Goal: Task Accomplishment & Management: Check status

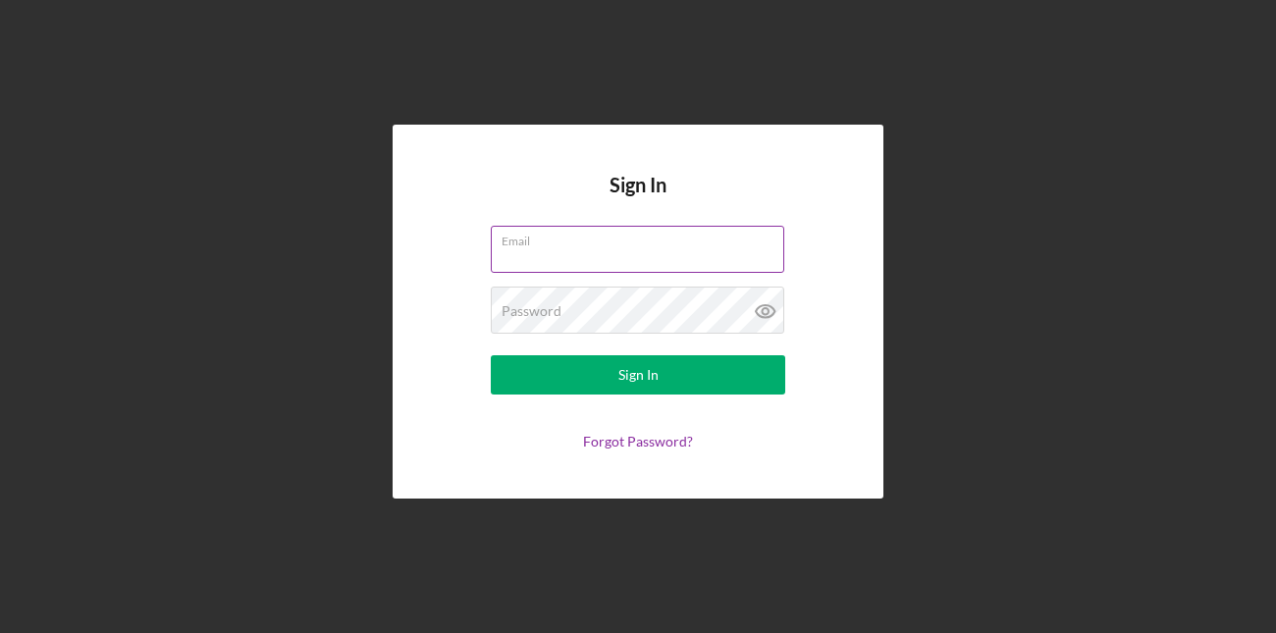
click at [609, 261] on input "Email" at bounding box center [637, 249] width 293 height 47
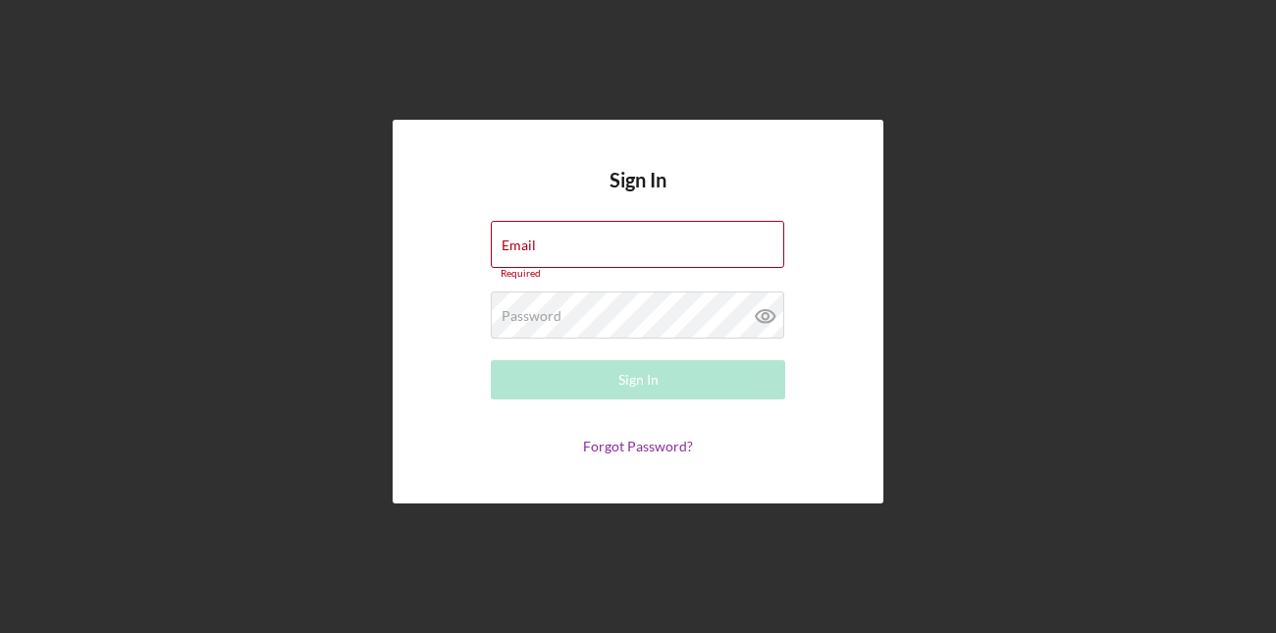
type input "[EMAIL_ADDRESS][DOMAIN_NAME]"
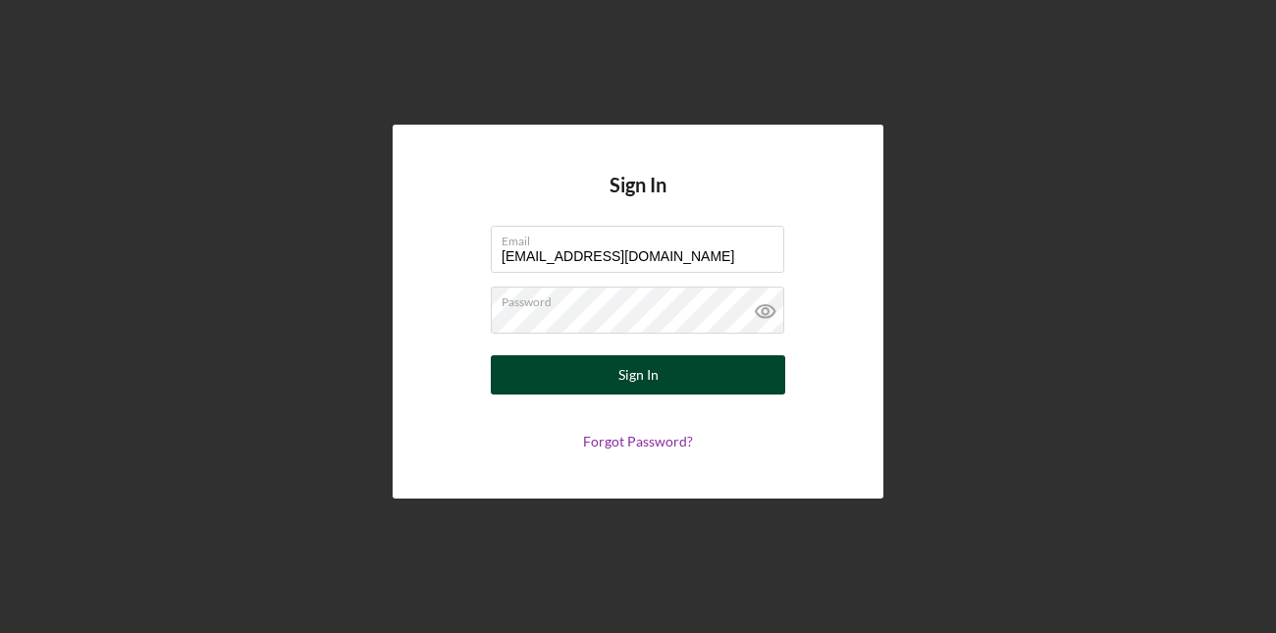
click at [631, 382] on div "Sign In" at bounding box center [638, 374] width 40 height 39
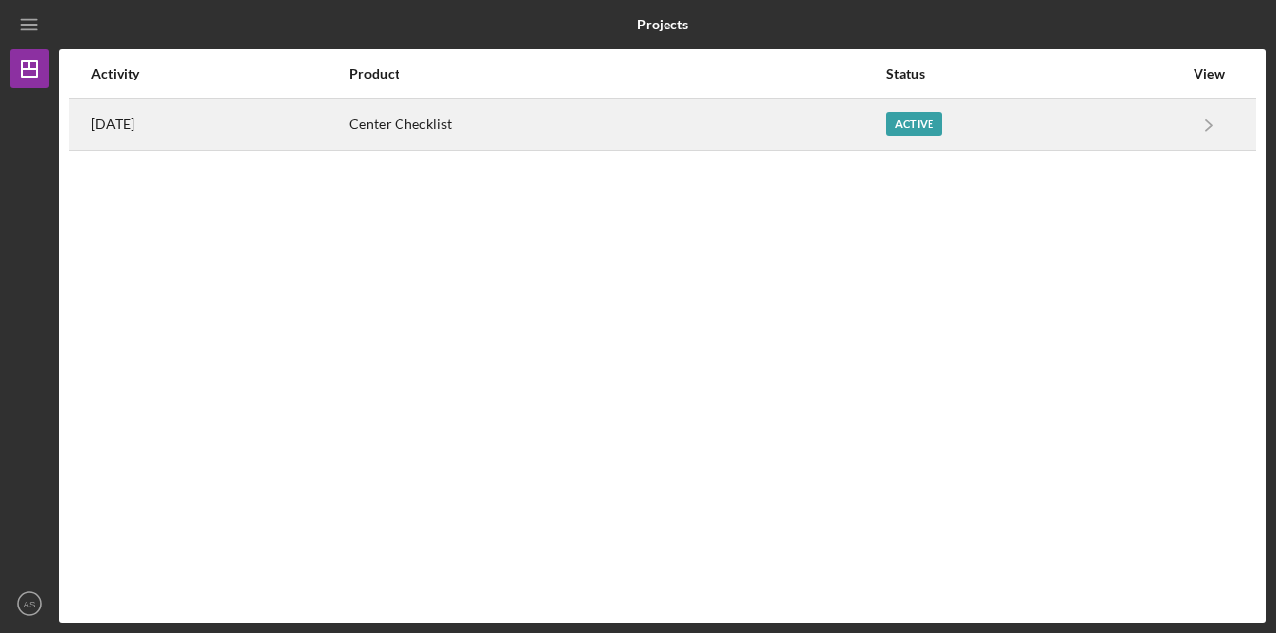
click at [937, 121] on div "Active" at bounding box center [914, 124] width 56 height 25
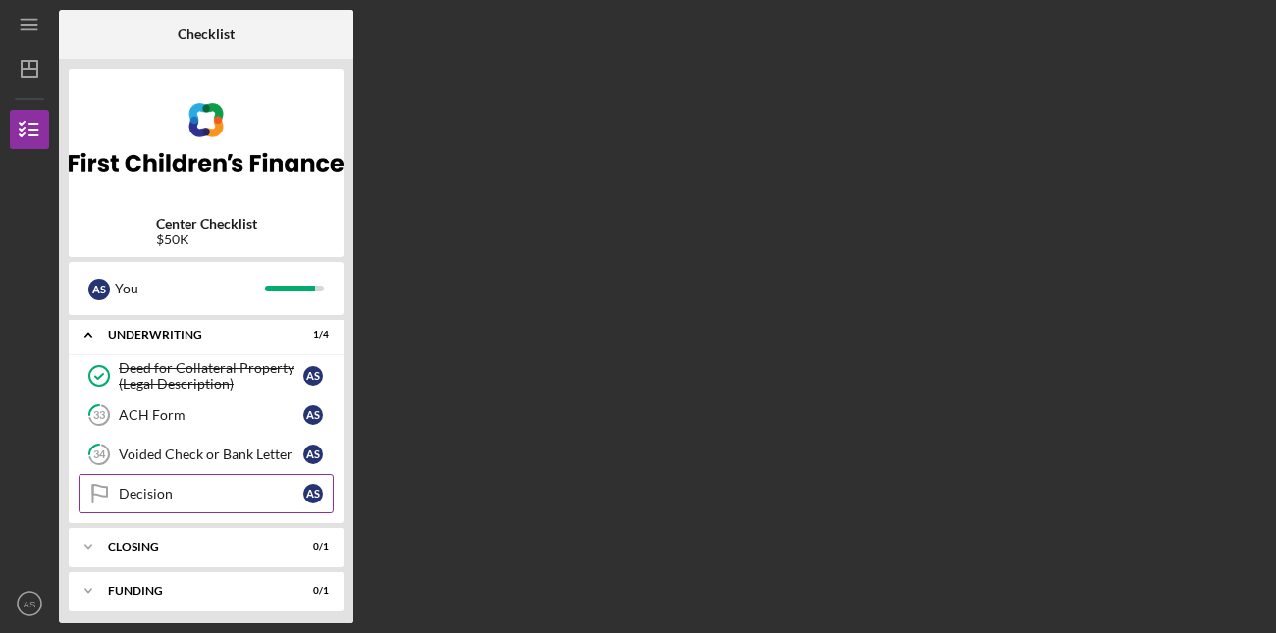
scroll to position [91, 0]
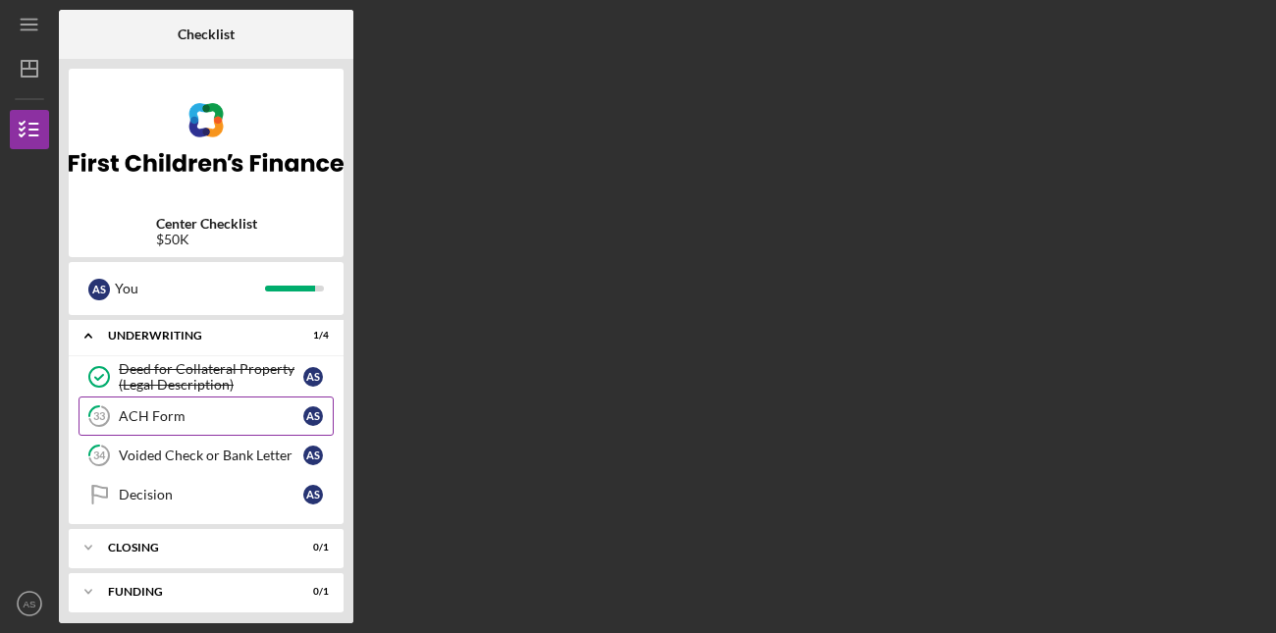
click at [231, 416] on div "ACH Form" at bounding box center [211, 416] width 184 height 16
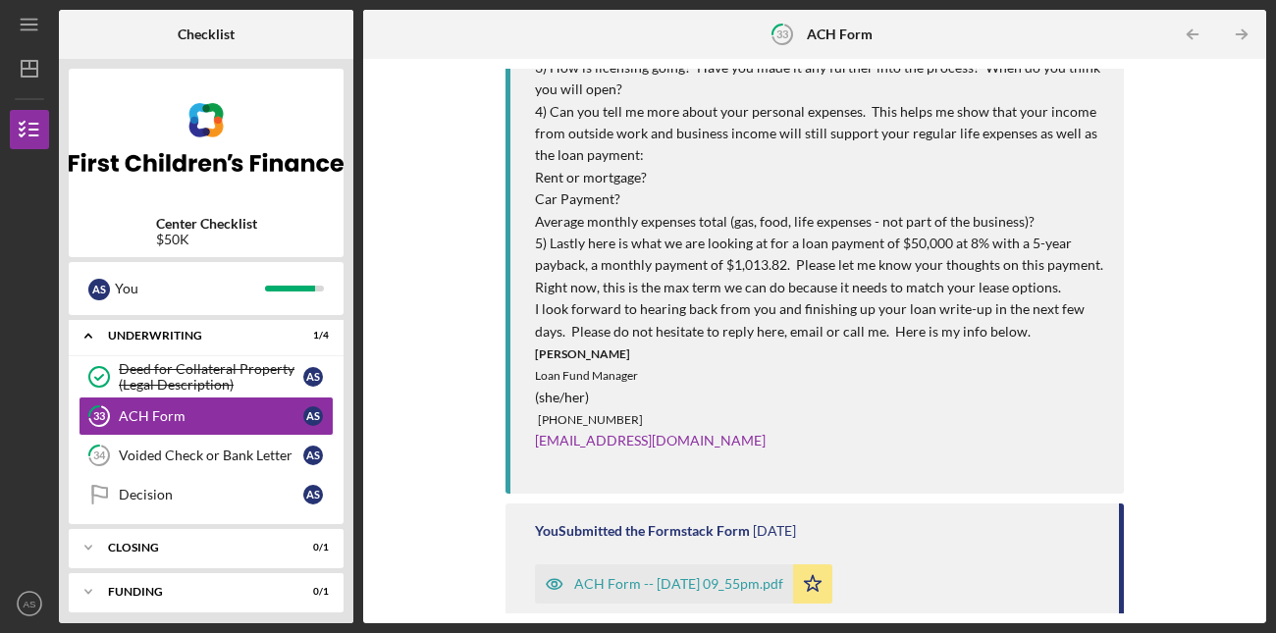
scroll to position [1370, 0]
